Goal: Information Seeking & Learning: Learn about a topic

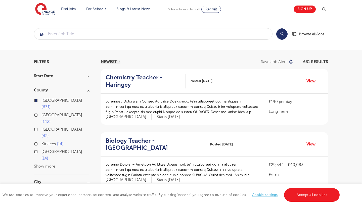
scroll to position [67, 0]
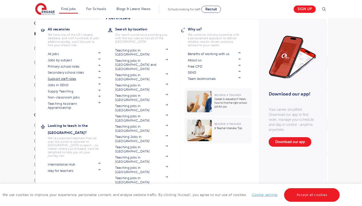
click at [62, 79] on link "Support staff roles" at bounding box center [74, 79] width 53 height 4
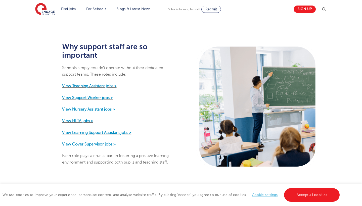
scroll to position [233, 0]
click at [108, 84] on strong "View Teaching Assistant jobs >" at bounding box center [89, 86] width 55 height 5
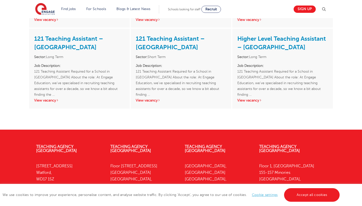
scroll to position [503, 0]
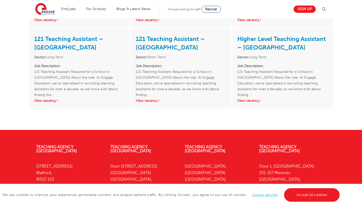
click at [260, 48] on link "Higher Level Teaching Assistant – Greenwich" at bounding box center [281, 43] width 89 height 16
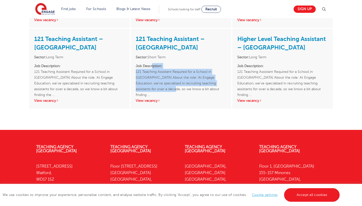
drag, startPoint x: 153, startPoint y: 66, endPoint x: 156, endPoint y: 89, distance: 22.9
click at [156, 89] on p "Job Description: 121 Teaching Assistant Required for a School in Lewisham About…" at bounding box center [181, 77] width 91 height 29
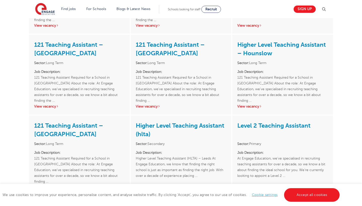
scroll to position [166, 0]
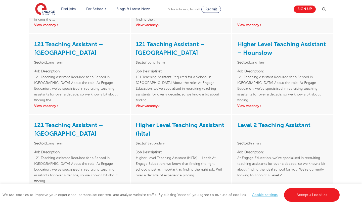
click at [179, 126] on link "Higher Level Teaching Assistant (hlta)" at bounding box center [180, 130] width 89 height 16
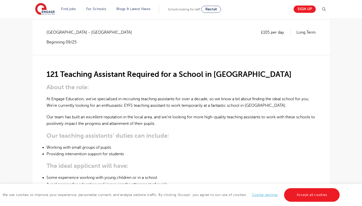
scroll to position [102, 0]
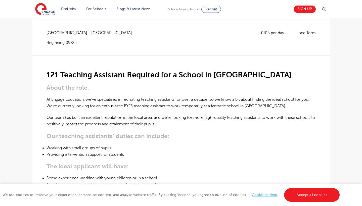
click at [131, 105] on p "At Engage Education, we’ve specialised in recruiting teaching assistants for ov…" at bounding box center [181, 102] width 269 height 13
click at [128, 105] on p "At Engage Education, we’ve specialised in recruiting teaching assistants for ov…" at bounding box center [181, 102] width 269 height 13
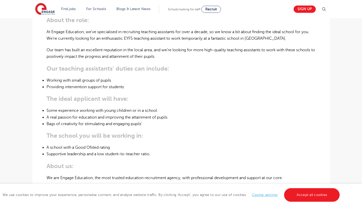
scroll to position [174, 0]
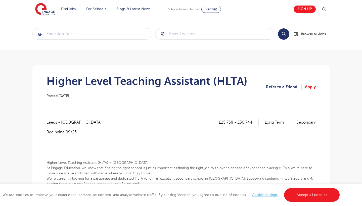
scroll to position [4, 0]
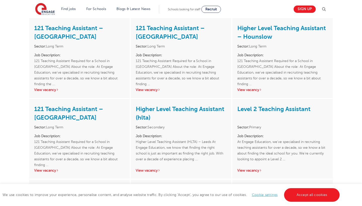
scroll to position [183, 0]
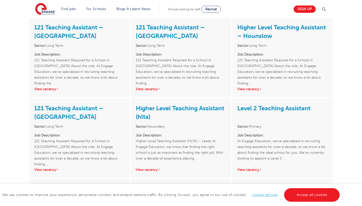
click at [283, 108] on link "Level 2 Teaching Assistant" at bounding box center [273, 108] width 73 height 7
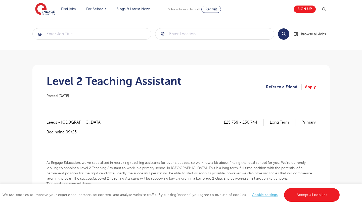
scroll to position [115, 0]
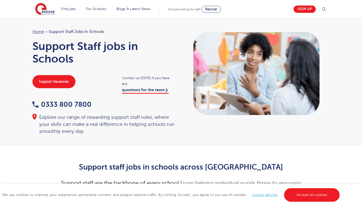
scroll to position [233, 0]
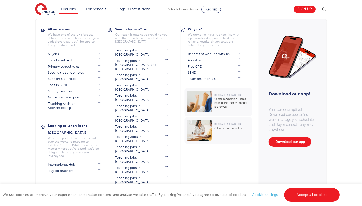
click at [66, 79] on link "Support staff roles" at bounding box center [74, 79] width 53 height 4
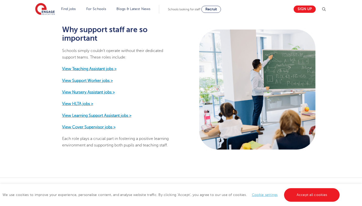
scroll to position [250, 0]
